Goal: Find specific page/section: Find specific page/section

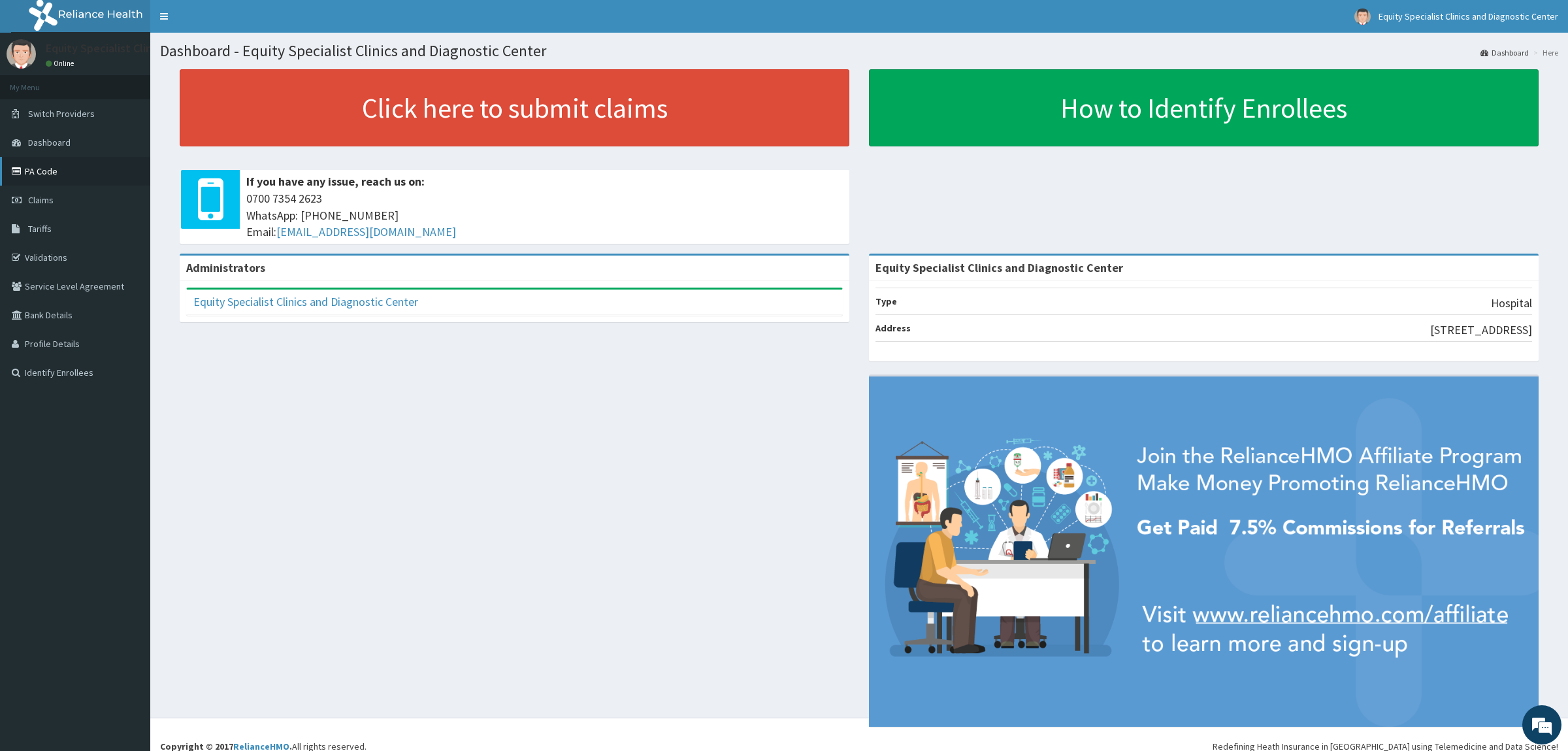
click at [70, 173] on link "PA Code" at bounding box center [75, 171] width 150 height 28
click at [52, 162] on link "PA Code" at bounding box center [75, 171] width 150 height 28
click at [25, 163] on link "PA Code" at bounding box center [75, 171] width 150 height 28
